Goal: Task Accomplishment & Management: Complete application form

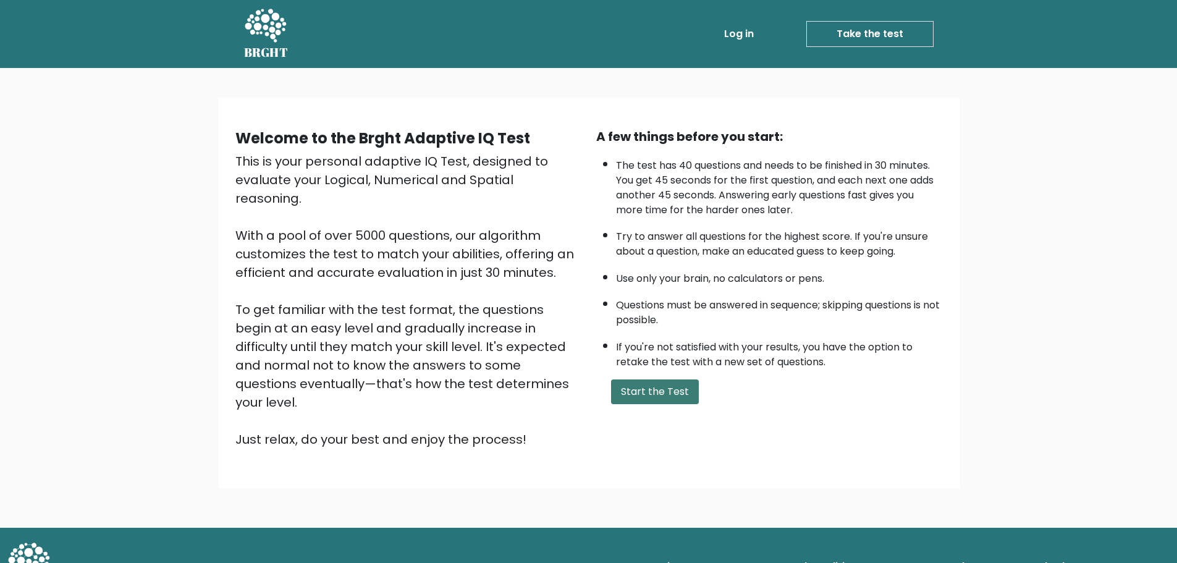
drag, startPoint x: 632, startPoint y: 370, endPoint x: 639, endPoint y: 380, distance: 12.4
click at [634, 374] on div "A few things before you start: The test has 40 questions and needs to be finish…" at bounding box center [769, 287] width 361 height 321
click at [640, 380] on button "Start the Test" at bounding box center [655, 391] width 88 height 25
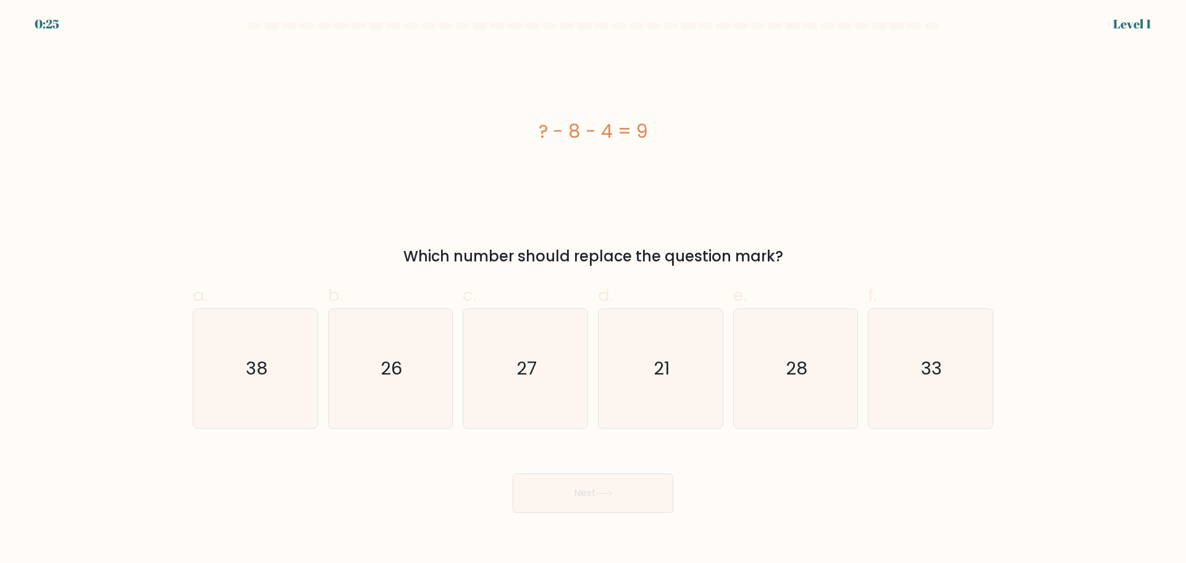
drag, startPoint x: 613, startPoint y: 136, endPoint x: 571, endPoint y: 136, distance: 42.0
click at [571, 136] on div "? - 8 - 4 = 9" at bounding box center [593, 131] width 800 height 28
copy div "8 - 4"
click at [692, 338] on icon "21" at bounding box center [660, 368] width 119 height 119
click at [594, 290] on input "d. 21" at bounding box center [593, 286] width 1 height 8
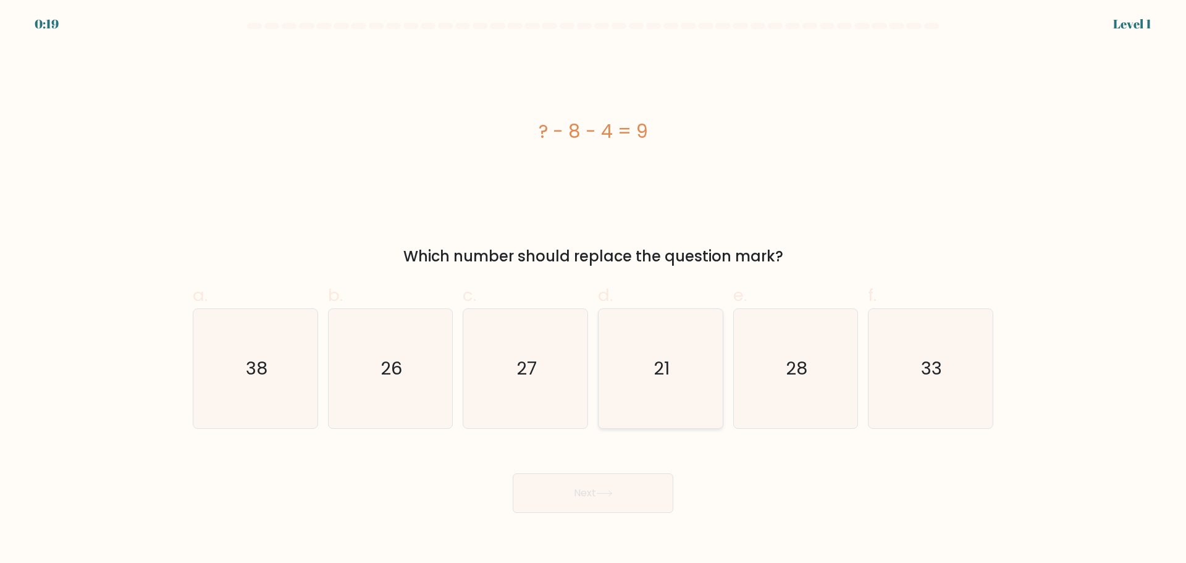
radio input "true"
click at [666, 483] on button "Next" at bounding box center [593, 493] width 161 height 40
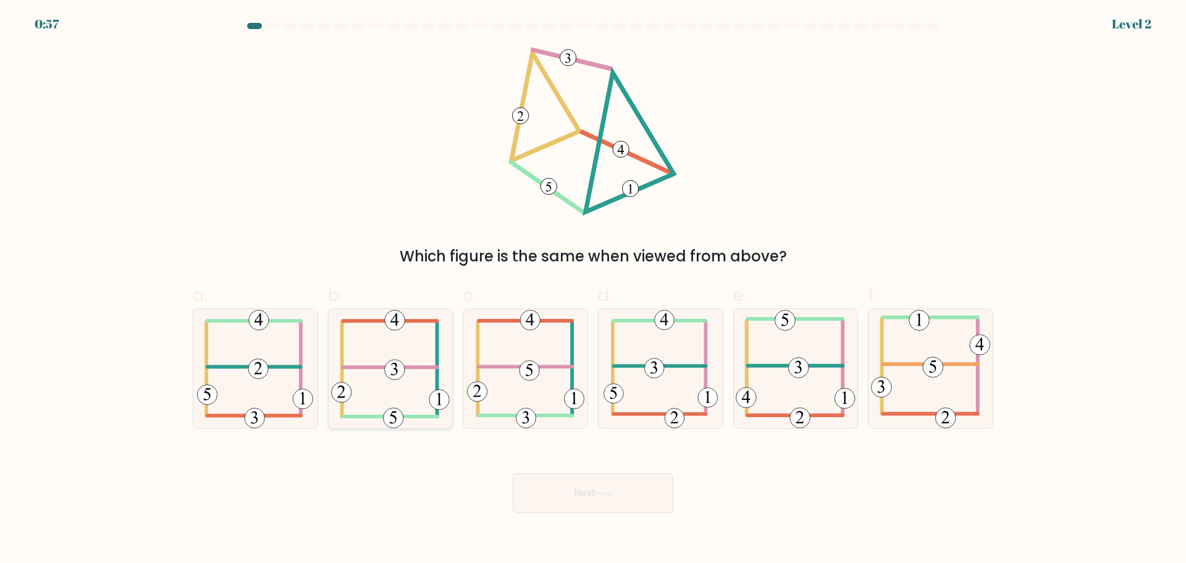
click at [380, 369] on icon at bounding box center [390, 368] width 119 height 119
click at [593, 290] on input "b." at bounding box center [593, 286] width 1 height 8
radio input "true"
click at [567, 494] on button "Next" at bounding box center [593, 493] width 161 height 40
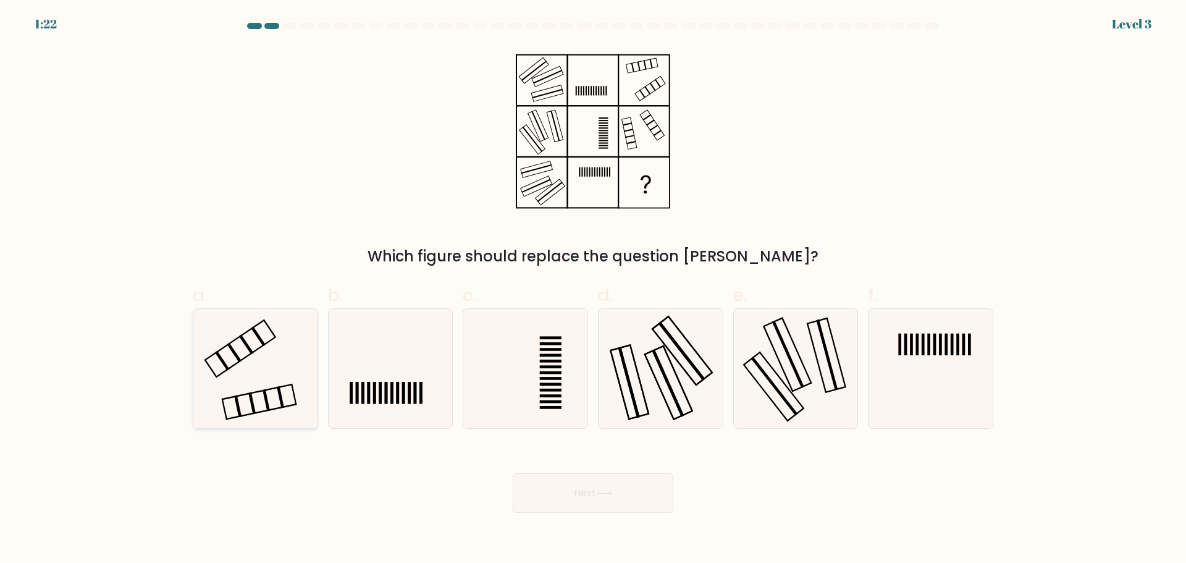
click at [285, 342] on icon at bounding box center [255, 368] width 119 height 119
click at [593, 290] on input "a." at bounding box center [593, 286] width 1 height 8
radio input "true"
click at [582, 489] on button "Next" at bounding box center [593, 493] width 161 height 40
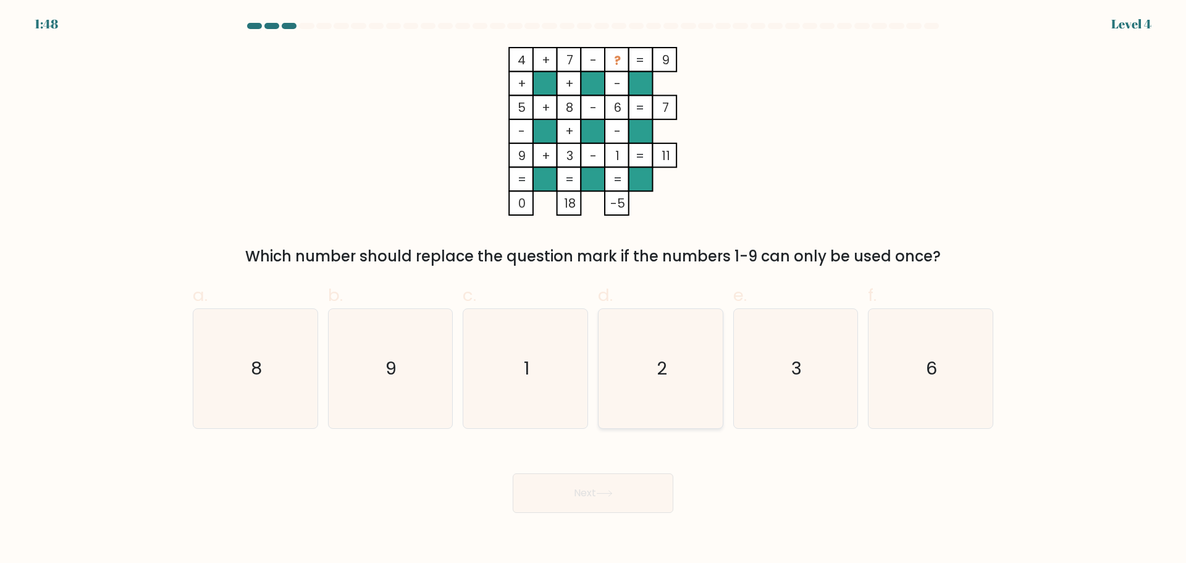
click at [692, 337] on icon "2" at bounding box center [660, 368] width 119 height 119
click at [594, 290] on input "d. 2" at bounding box center [593, 286] width 1 height 8
radio input "true"
click at [650, 479] on button "Next" at bounding box center [593, 493] width 161 height 40
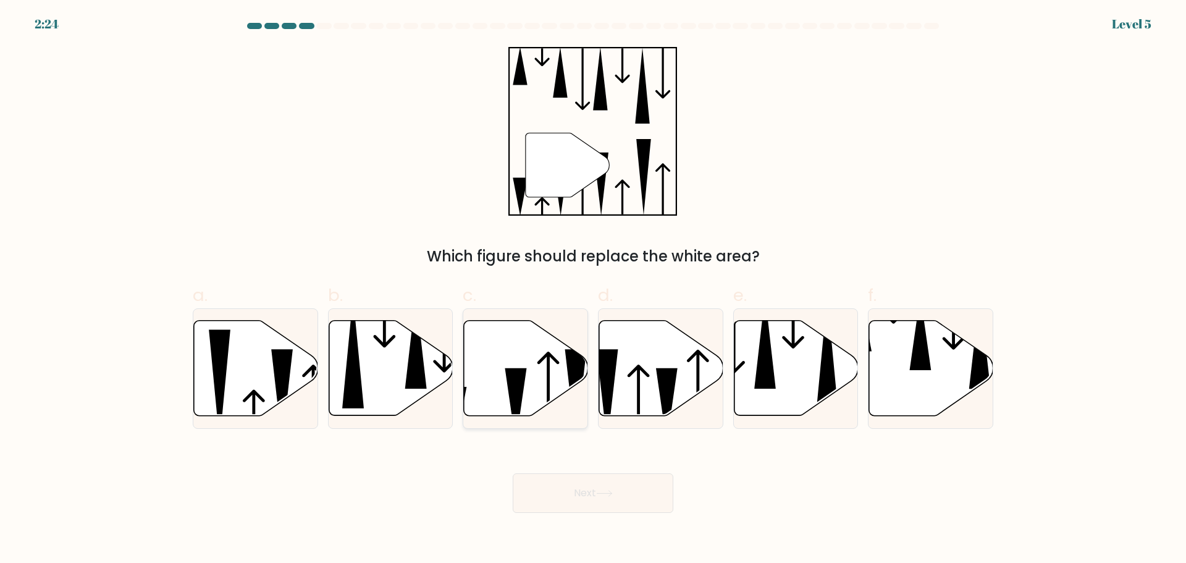
click at [512, 360] on icon at bounding box center [526, 367] width 124 height 95
click at [593, 290] on input "c." at bounding box center [593, 286] width 1 height 8
radio input "true"
click at [630, 482] on button "Next" at bounding box center [593, 493] width 161 height 40
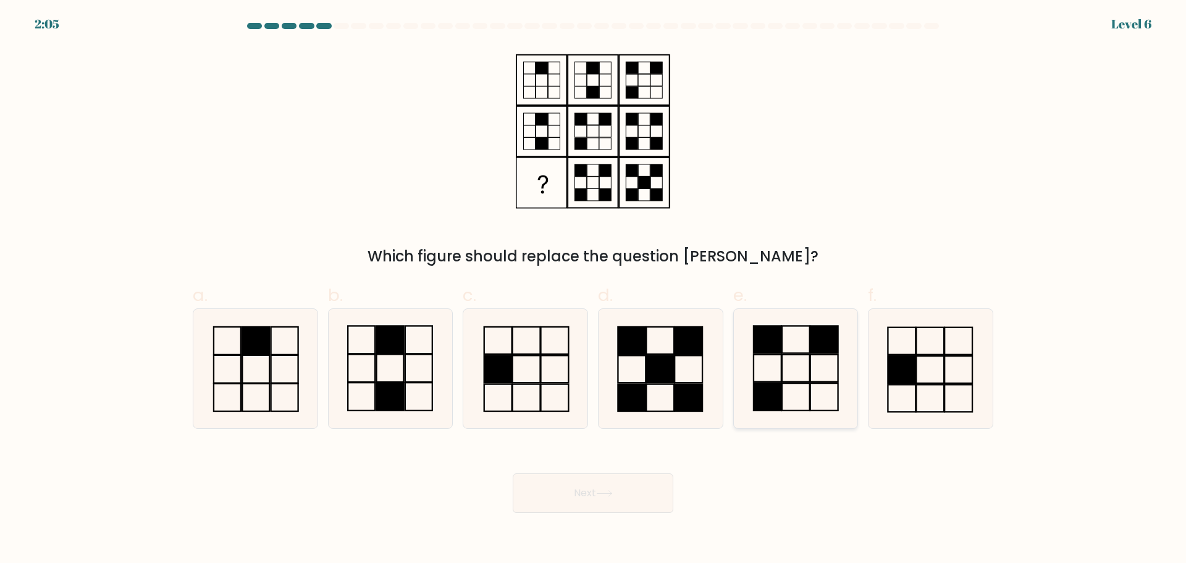
click at [767, 369] on icon at bounding box center [795, 368] width 119 height 119
click at [594, 290] on input "e." at bounding box center [593, 286] width 1 height 8
radio input "true"
click at [663, 479] on button "Next" at bounding box center [593, 493] width 161 height 40
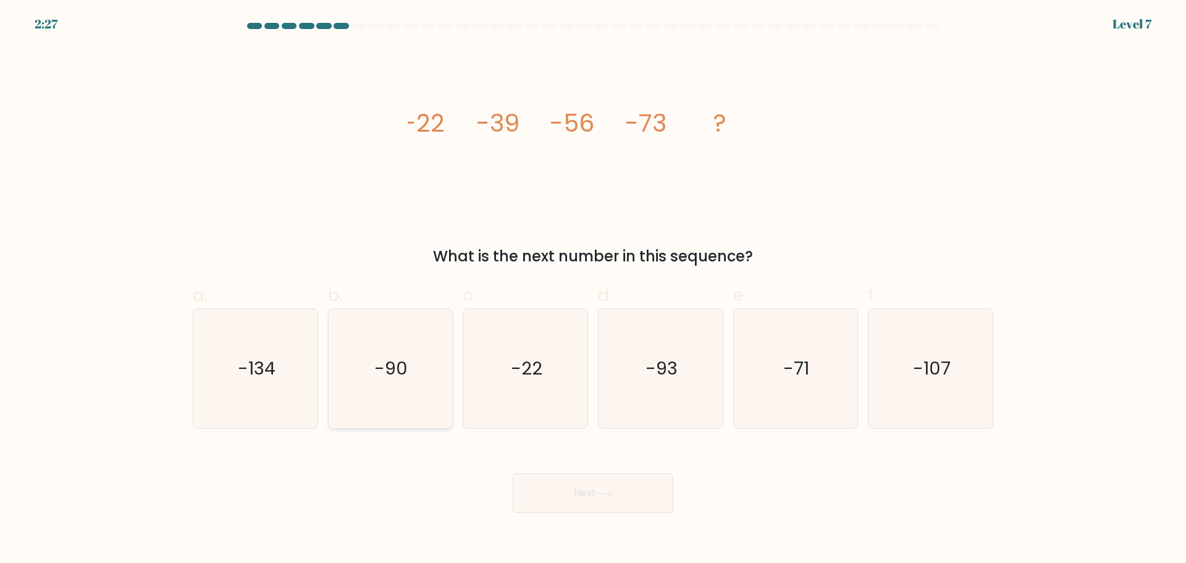
click at [438, 364] on icon "-90" at bounding box center [389, 368] width 119 height 119
click at [593, 290] on input "b. -90" at bounding box center [593, 286] width 1 height 8
radio input "true"
click at [576, 482] on button "Next" at bounding box center [593, 493] width 161 height 40
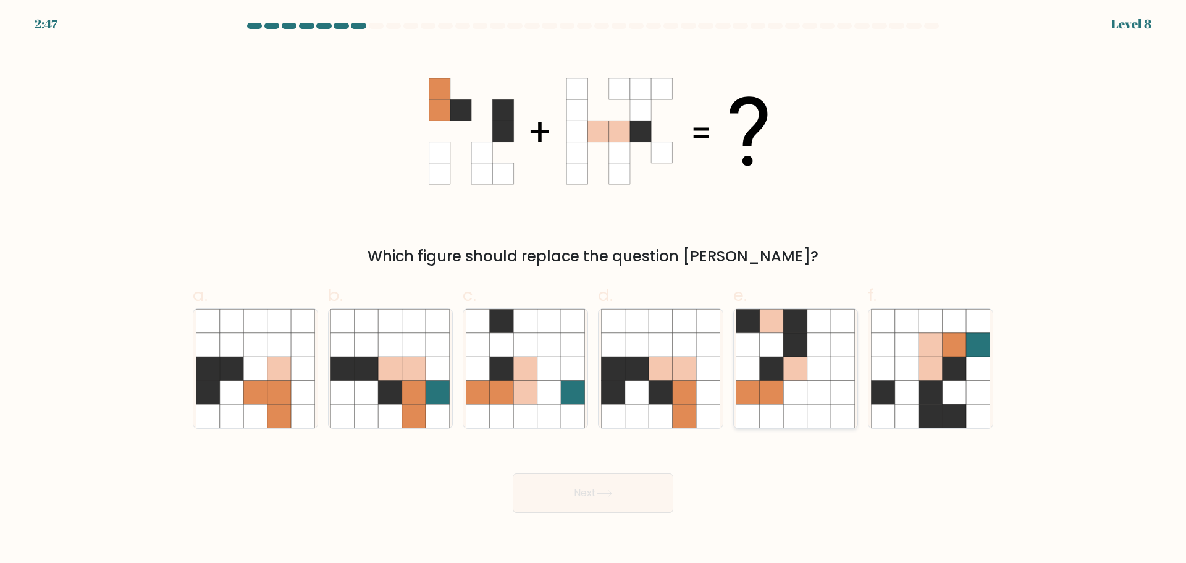
click at [830, 360] on icon at bounding box center [818, 367] width 23 height 23
click at [594, 290] on input "e." at bounding box center [593, 286] width 1 height 8
radio input "true"
click at [698, 361] on icon at bounding box center [707, 367] width 23 height 23
click at [594, 290] on input "d." at bounding box center [593, 286] width 1 height 8
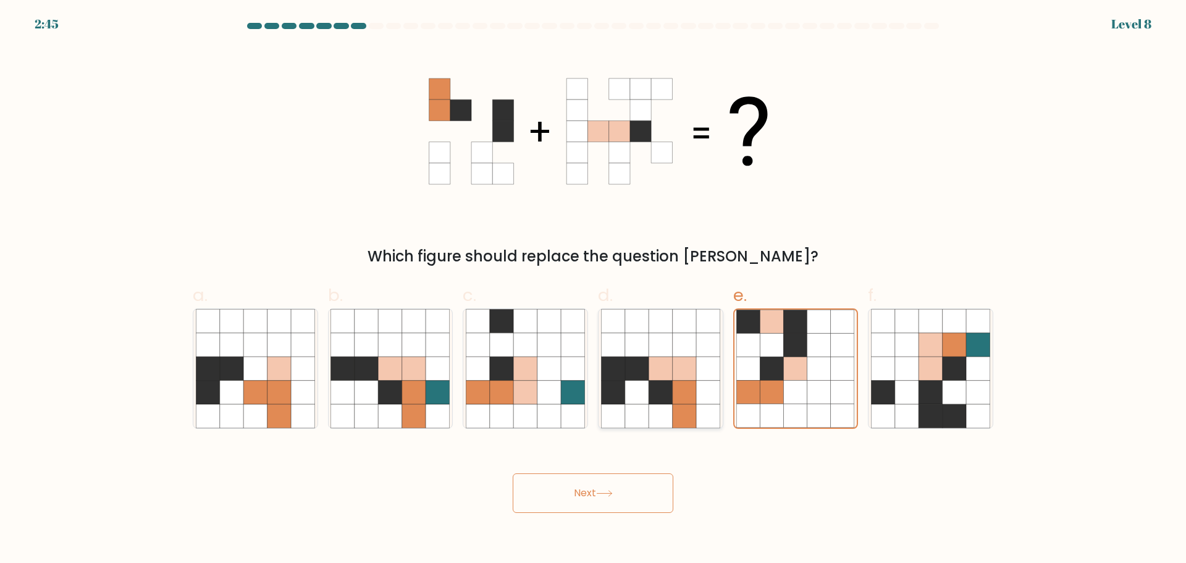
radio input "true"
click at [627, 484] on button "Next" at bounding box center [593, 493] width 161 height 40
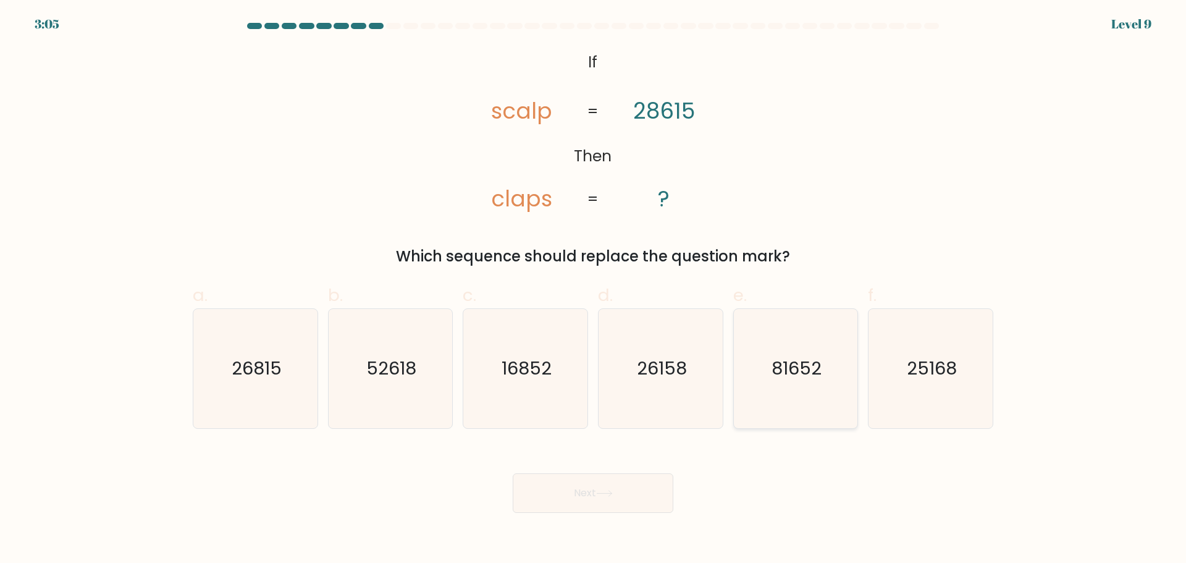
click at [777, 340] on icon "81652" at bounding box center [795, 368] width 119 height 119
click at [594, 290] on input "e. 81652" at bounding box center [593, 286] width 1 height 8
radio input "true"
click at [658, 486] on button "Next" at bounding box center [593, 493] width 161 height 40
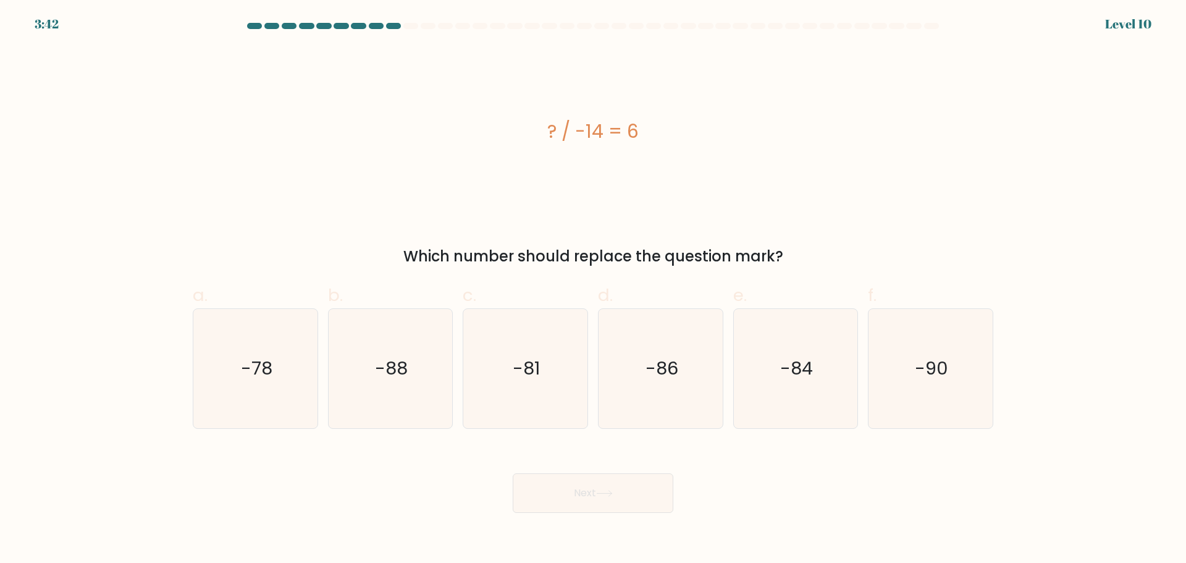
drag, startPoint x: 561, startPoint y: 137, endPoint x: 607, endPoint y: 135, distance: 45.7
click at [610, 131] on div "? / -14 = 6" at bounding box center [593, 131] width 800 height 28
copy div "/ -14"
click at [368, 322] on icon "-88" at bounding box center [389, 368] width 119 height 119
click at [593, 290] on input "b. -88" at bounding box center [593, 286] width 1 height 8
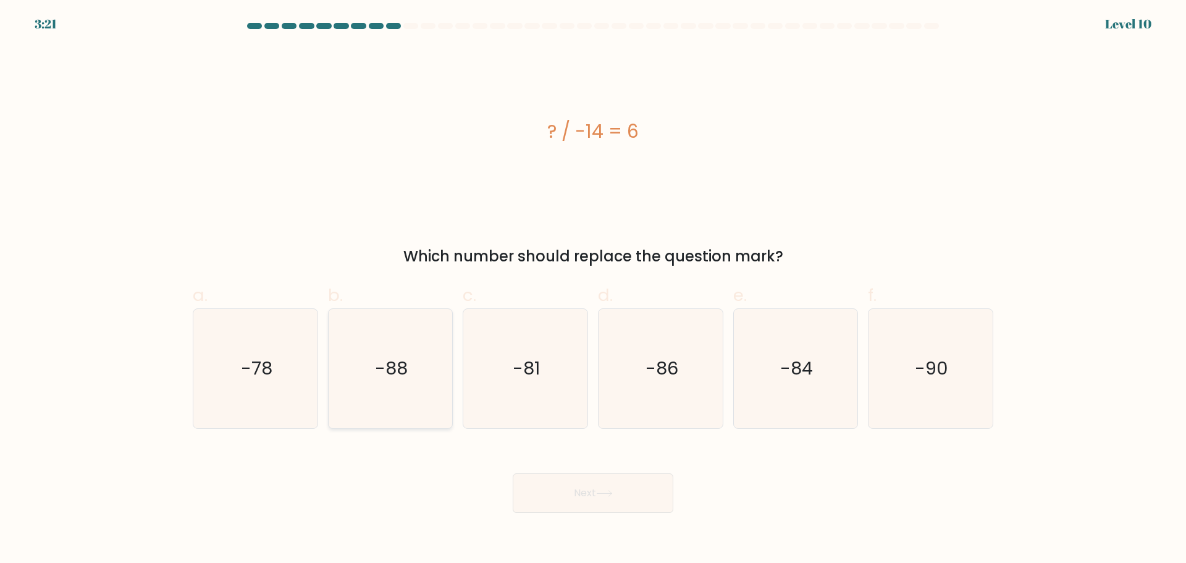
radio input "true"
click at [561, 484] on button "Next" at bounding box center [593, 493] width 161 height 40
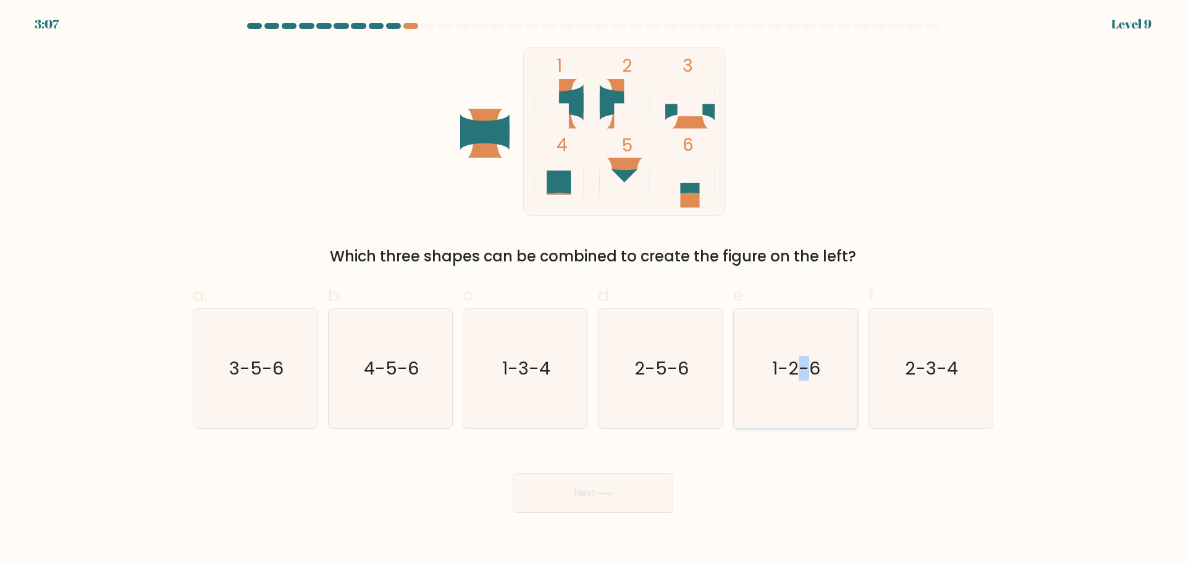
drag, startPoint x: 809, startPoint y: 346, endPoint x: 796, endPoint y: 348, distance: 13.8
click at [797, 348] on icon "1-2-6" at bounding box center [795, 368] width 119 height 119
click at [772, 381] on icon "1-2-6" at bounding box center [795, 368] width 119 height 119
click at [594, 290] on input "e. 1-2-6" at bounding box center [593, 286] width 1 height 8
radio input "true"
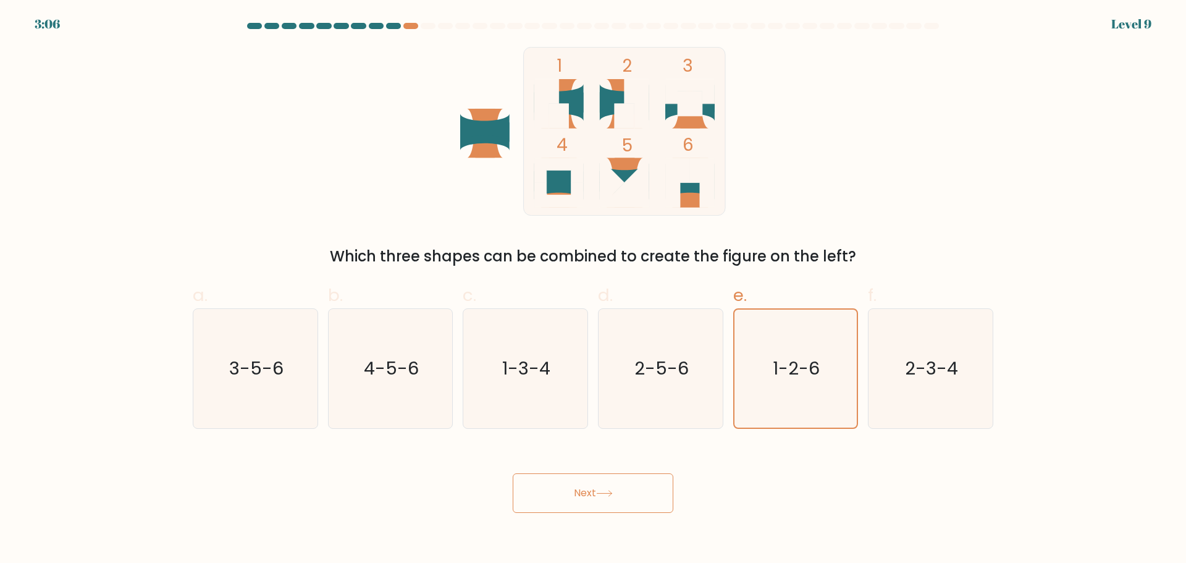
click at [636, 488] on button "Next" at bounding box center [593, 493] width 161 height 40
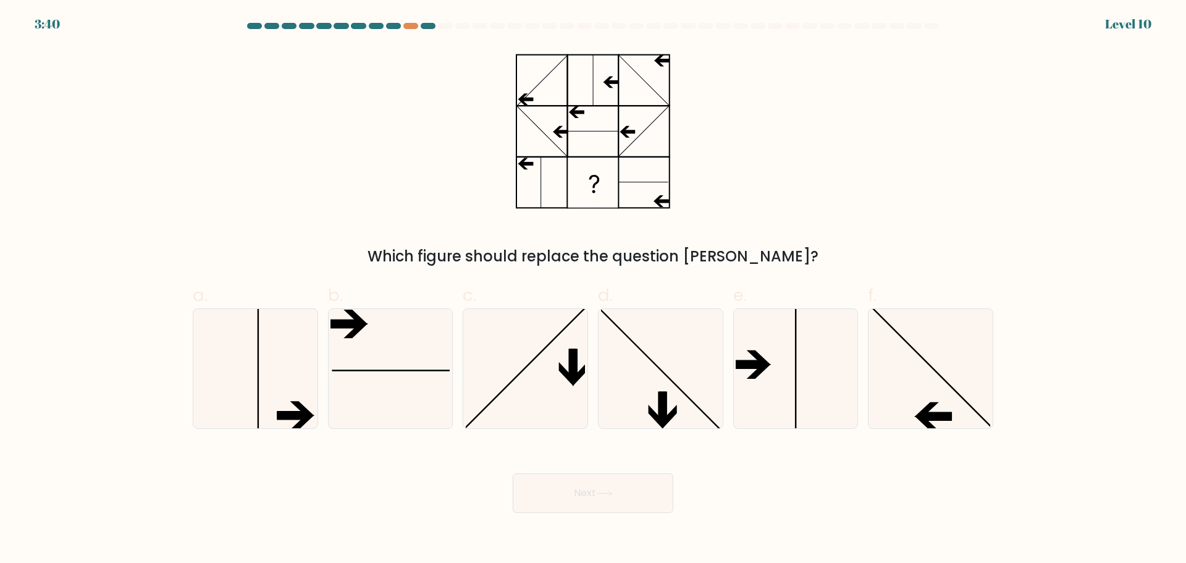
click at [529, 103] on icon at bounding box center [593, 131] width 154 height 169
click at [545, 90] on icon at bounding box center [593, 131] width 154 height 169
click at [554, 71] on icon at bounding box center [593, 131] width 154 height 169
click at [551, 122] on icon at bounding box center [593, 131] width 154 height 169
click at [549, 109] on icon at bounding box center [593, 131] width 154 height 169
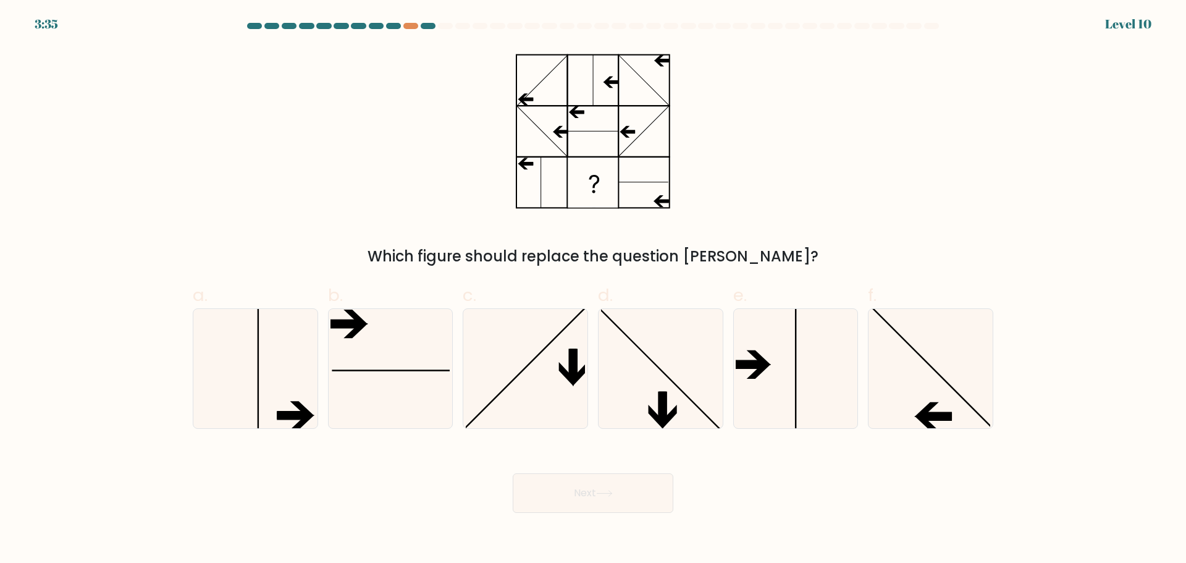
click at [550, 125] on icon at bounding box center [593, 131] width 154 height 169
click at [534, 156] on rect at bounding box center [541, 131] width 51 height 51
click at [527, 178] on icon at bounding box center [593, 131] width 154 height 169
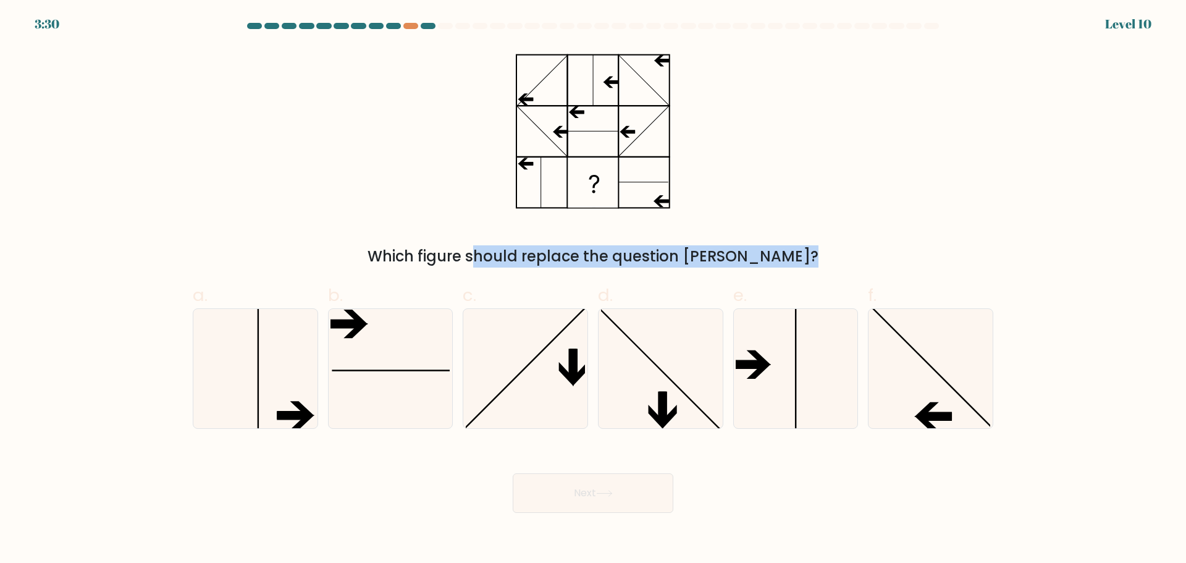
click at [527, 178] on icon at bounding box center [593, 131] width 154 height 169
click at [902, 327] on icon at bounding box center [930, 368] width 119 height 119
click at [594, 290] on input "f." at bounding box center [593, 286] width 1 height 8
radio input "true"
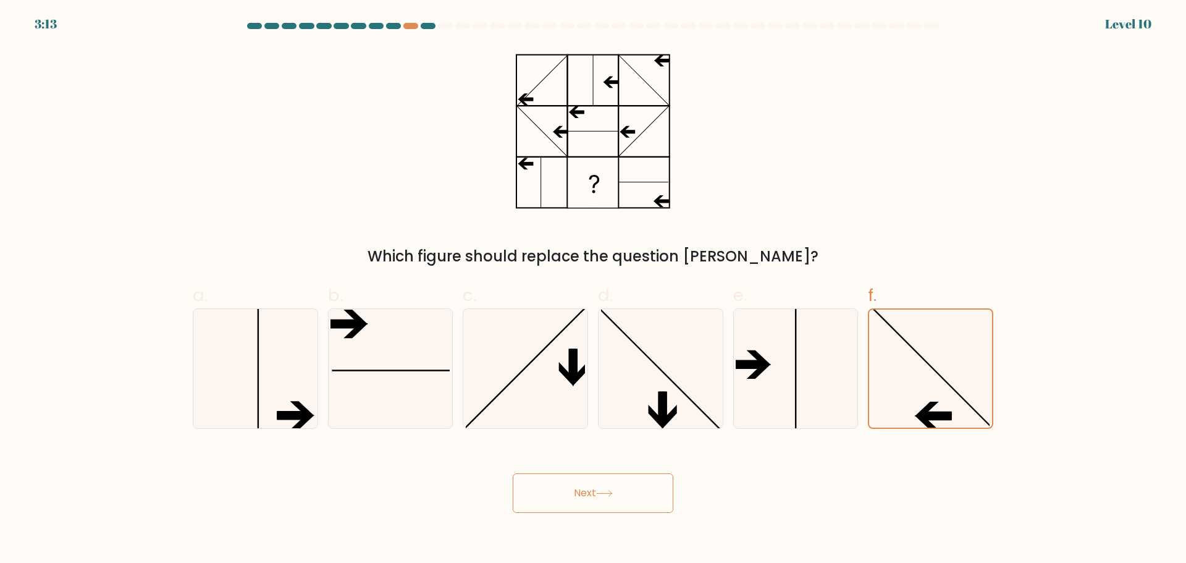
click at [650, 498] on button "Next" at bounding box center [593, 493] width 161 height 40
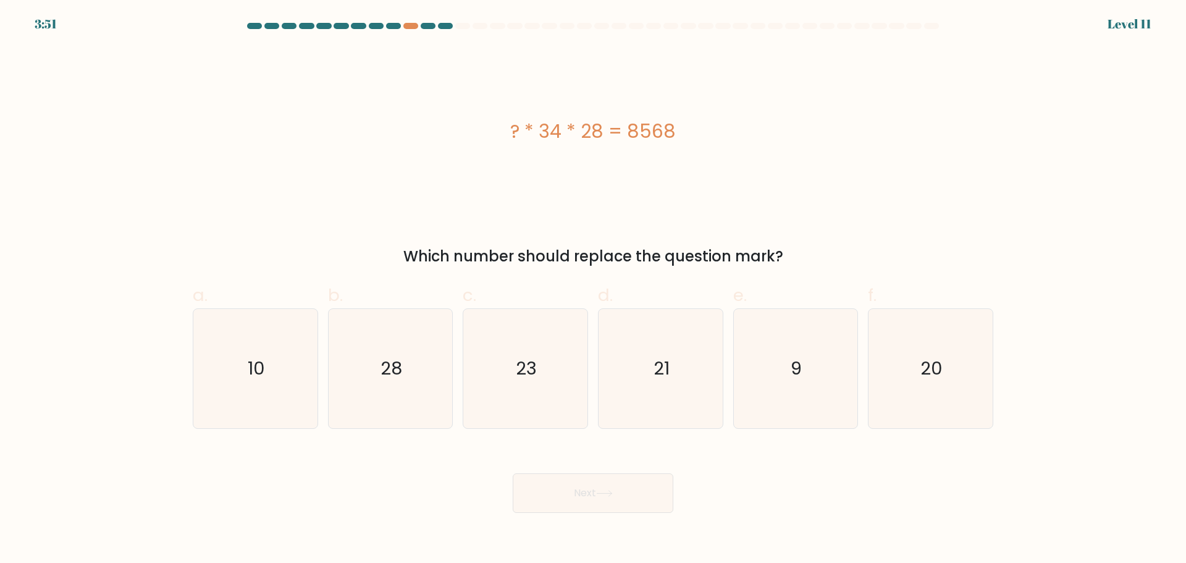
copy div "34 * 28"
drag, startPoint x: 543, startPoint y: 134, endPoint x: 605, endPoint y: 147, distance: 63.1
click at [605, 147] on div "? * 34 * 28 = 8568" at bounding box center [593, 131] width 800 height 169
copy div "34 * 28"
click at [748, 366] on icon "9" at bounding box center [795, 368] width 119 height 119
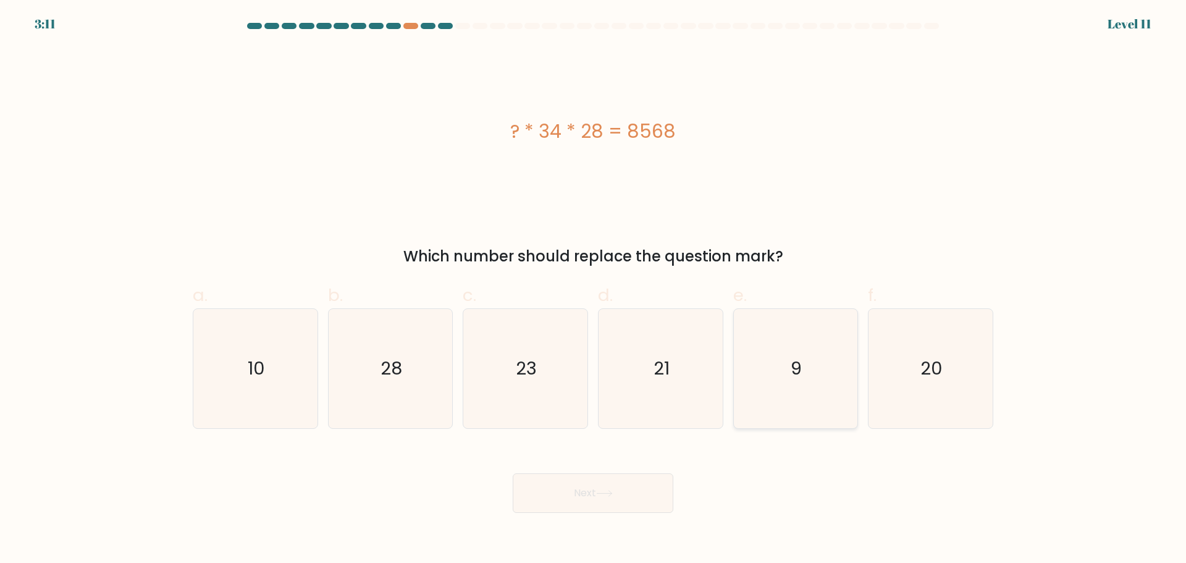
click at [594, 290] on input "e. 9" at bounding box center [593, 286] width 1 height 8
radio input "true"
click at [642, 482] on button "Next" at bounding box center [593, 493] width 161 height 40
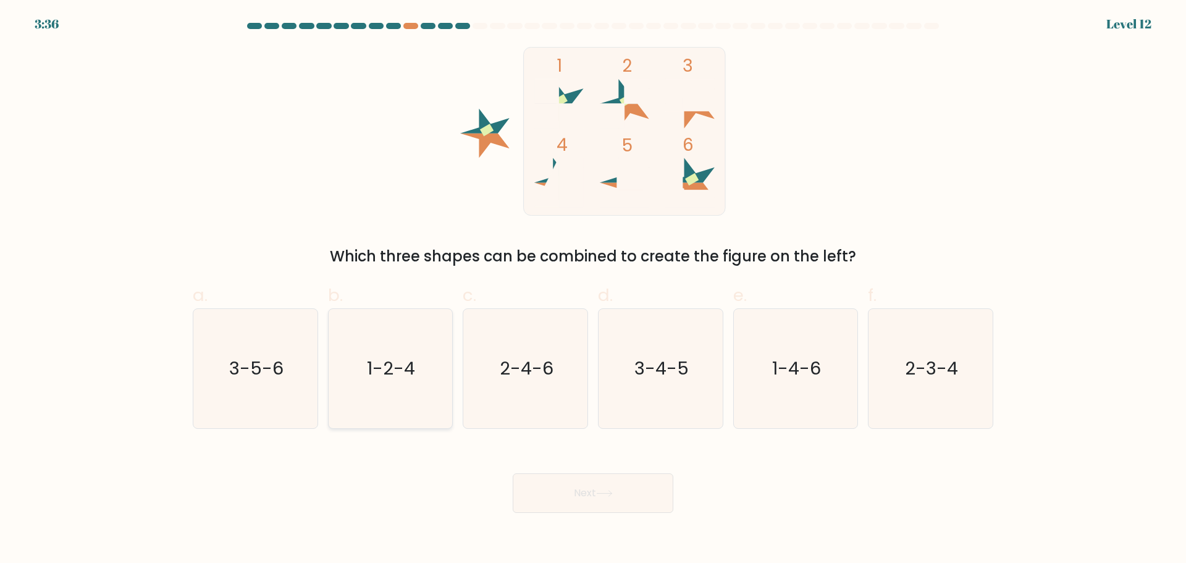
click at [431, 330] on icon "1-2-4" at bounding box center [389, 368] width 119 height 119
click at [593, 290] on input "b. 1-2-4" at bounding box center [593, 286] width 1 height 8
radio input "true"
click at [445, 319] on icon "1-2-4" at bounding box center [390, 368] width 118 height 118
click at [593, 290] on input "b. 1-2-4" at bounding box center [593, 286] width 1 height 8
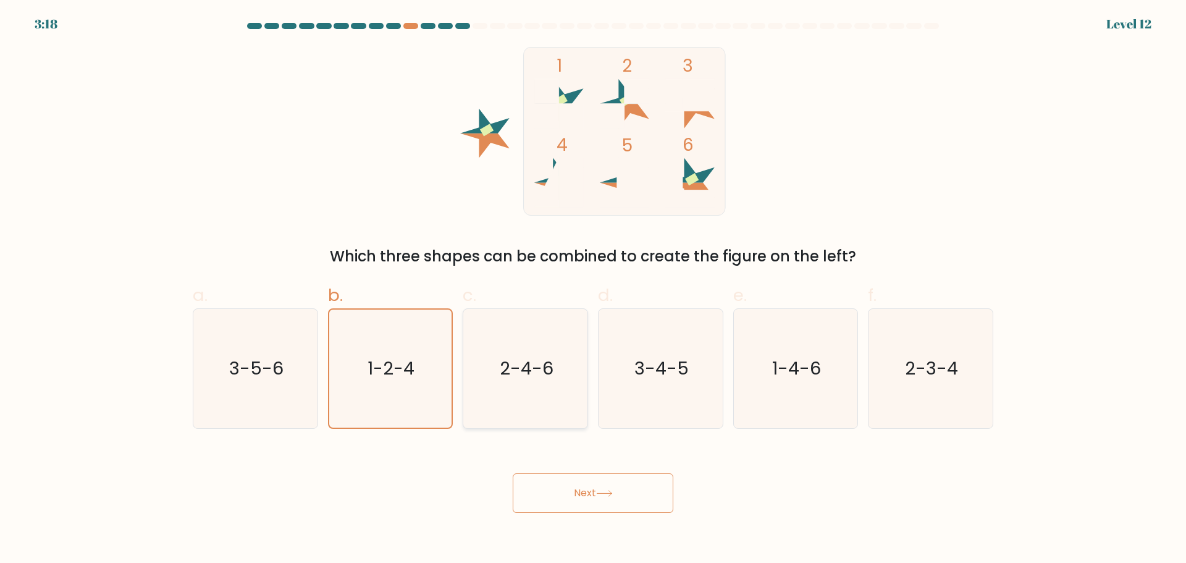
click at [548, 363] on text "2-4-6" at bounding box center [527, 368] width 54 height 25
click at [593, 290] on input "c. 2-4-6" at bounding box center [593, 286] width 1 height 8
radio input "true"
click at [780, 355] on icon "1-4-6" at bounding box center [795, 368] width 119 height 119
click at [594, 290] on input "e. 1-4-6" at bounding box center [593, 286] width 1 height 8
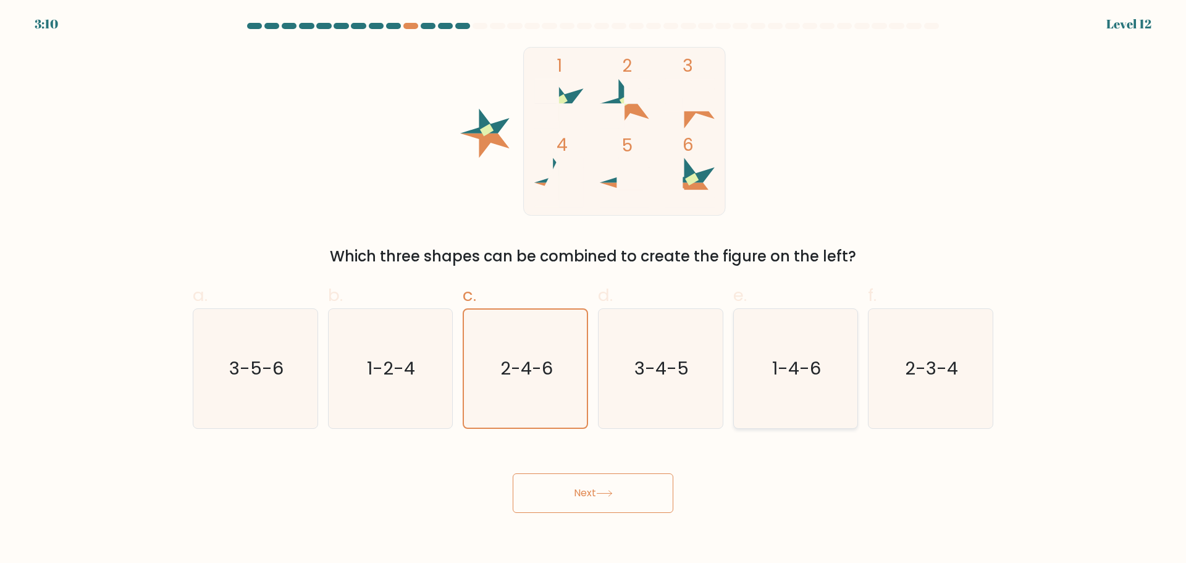
radio input "true"
click at [905, 336] on icon "2-3-4" at bounding box center [930, 368] width 119 height 119
click at [594, 290] on input "f. 2-3-4" at bounding box center [593, 286] width 1 height 8
radio input "true"
click at [651, 358] on text "3-4-5" at bounding box center [661, 368] width 54 height 25
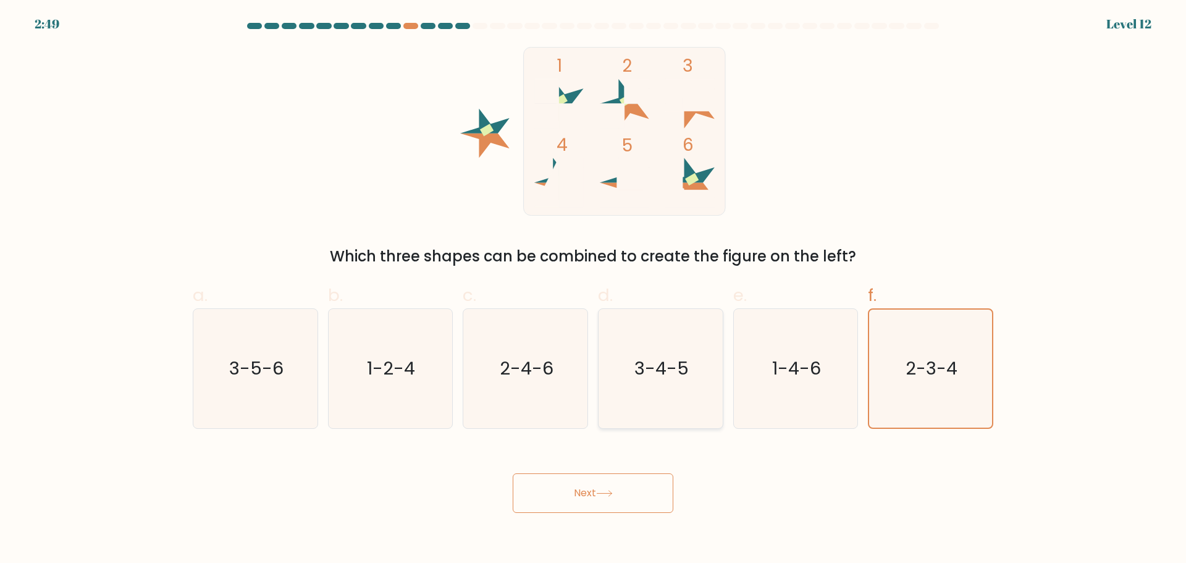
click at [594, 290] on input "d. 3-4-5" at bounding box center [593, 286] width 1 height 8
radio input "true"
click at [565, 364] on icon "2-4-6" at bounding box center [525, 368] width 119 height 119
click at [593, 290] on input "c. 2-4-6" at bounding box center [593, 286] width 1 height 8
radio input "true"
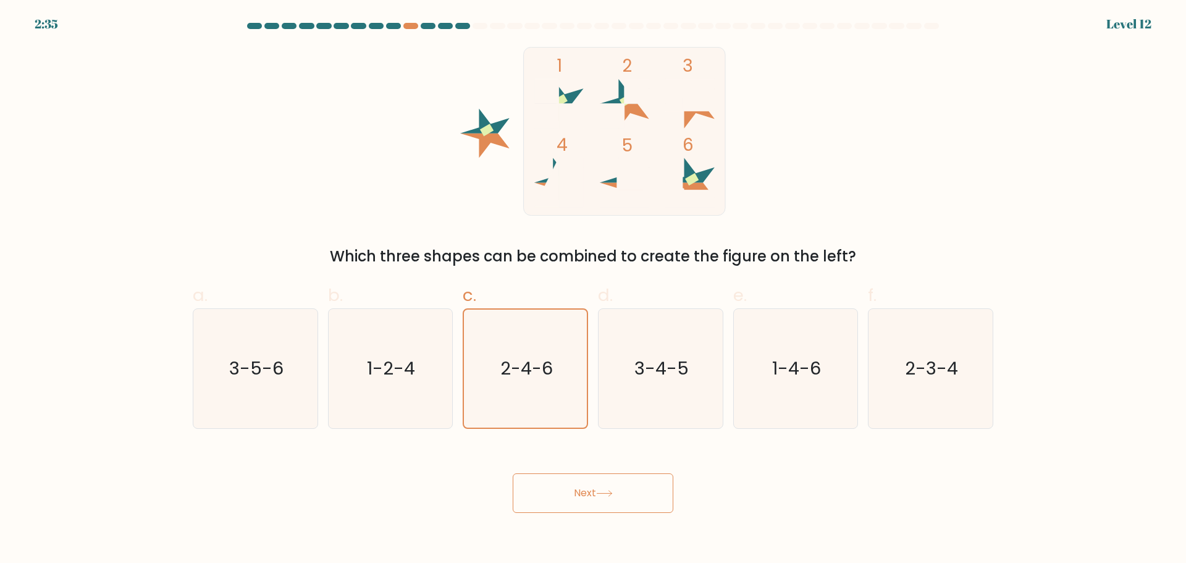
click at [592, 487] on button "Next" at bounding box center [593, 493] width 161 height 40
